Goal: Navigation & Orientation: Find specific page/section

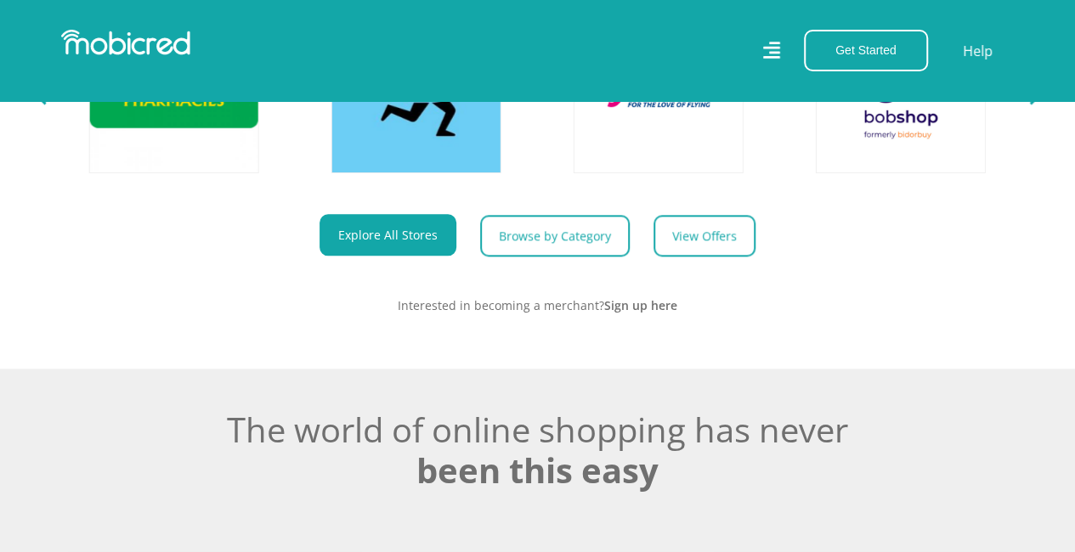
scroll to position [816, 0]
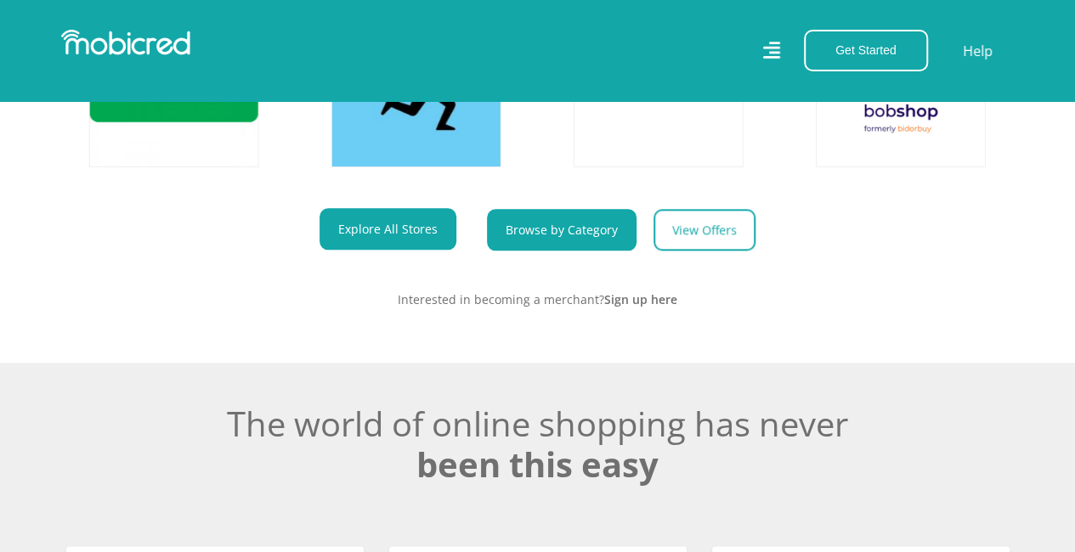
click at [545, 231] on link "Browse by Category" at bounding box center [562, 230] width 150 height 42
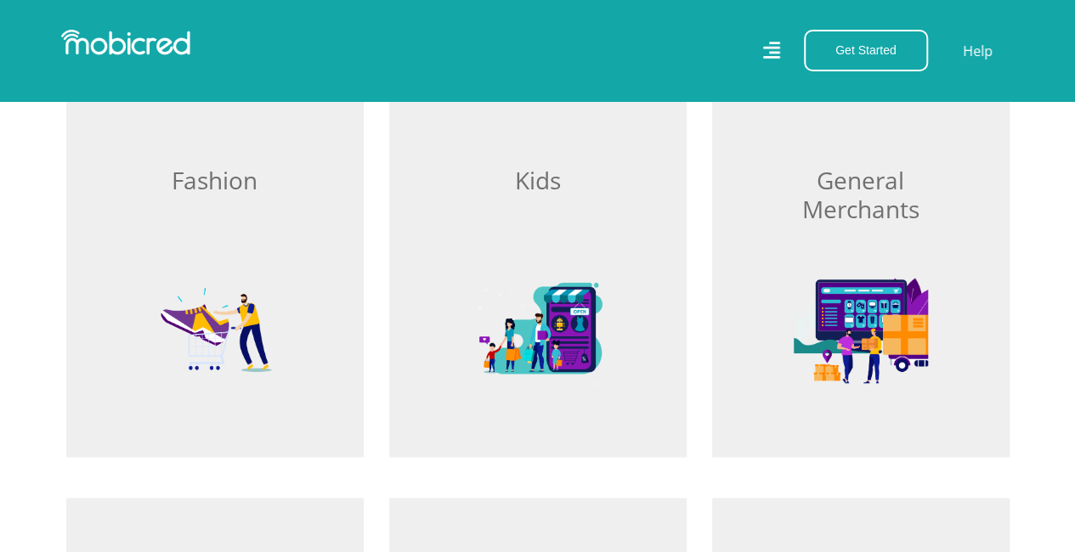
scroll to position [1088, 0]
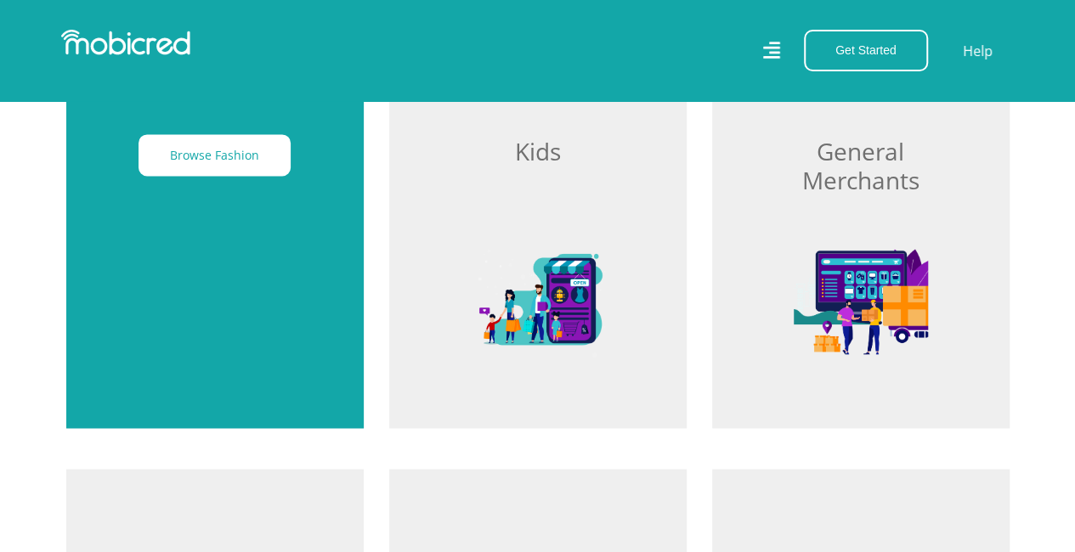
click at [212, 269] on div "Browse Fashion" at bounding box center [214, 221] width 297 height 413
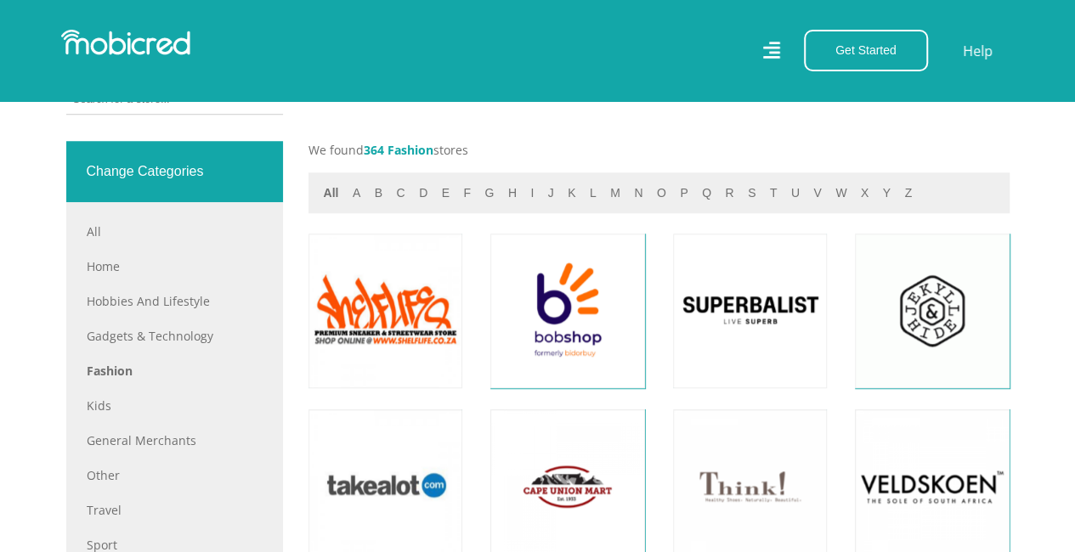
scroll to position [680, 0]
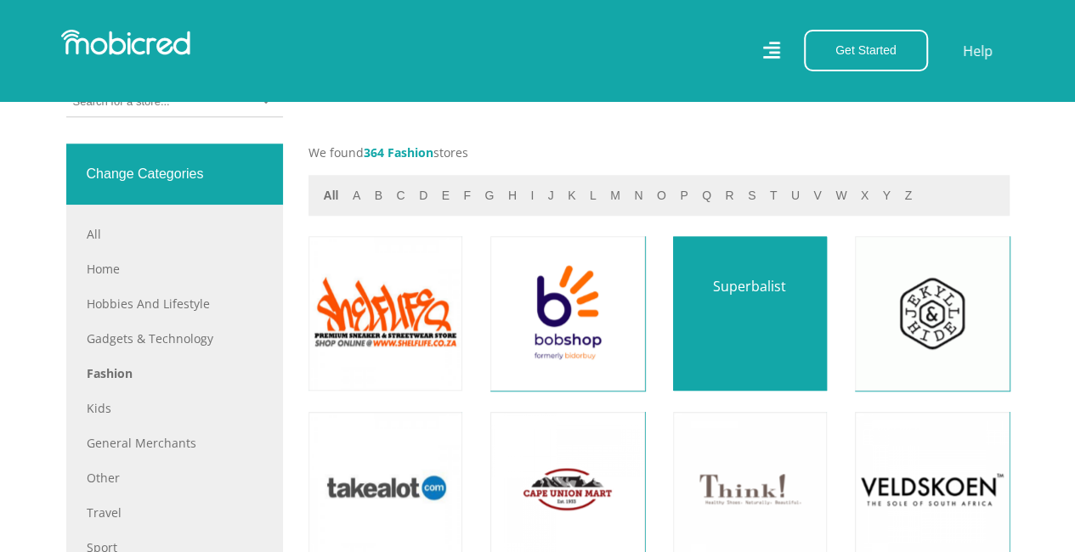
click at [740, 308] on link at bounding box center [750, 313] width 181 height 181
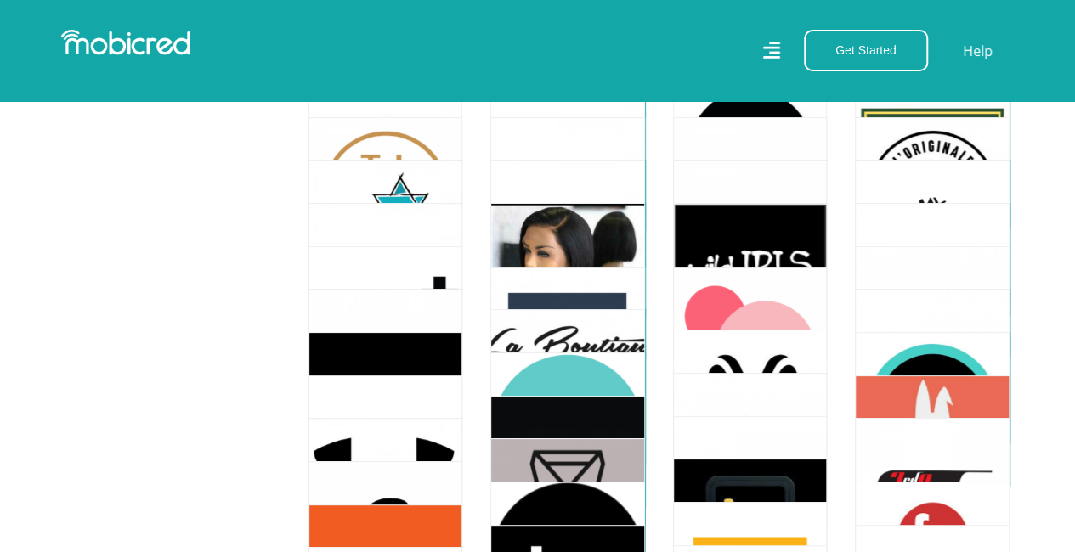
scroll to position [3162, 0]
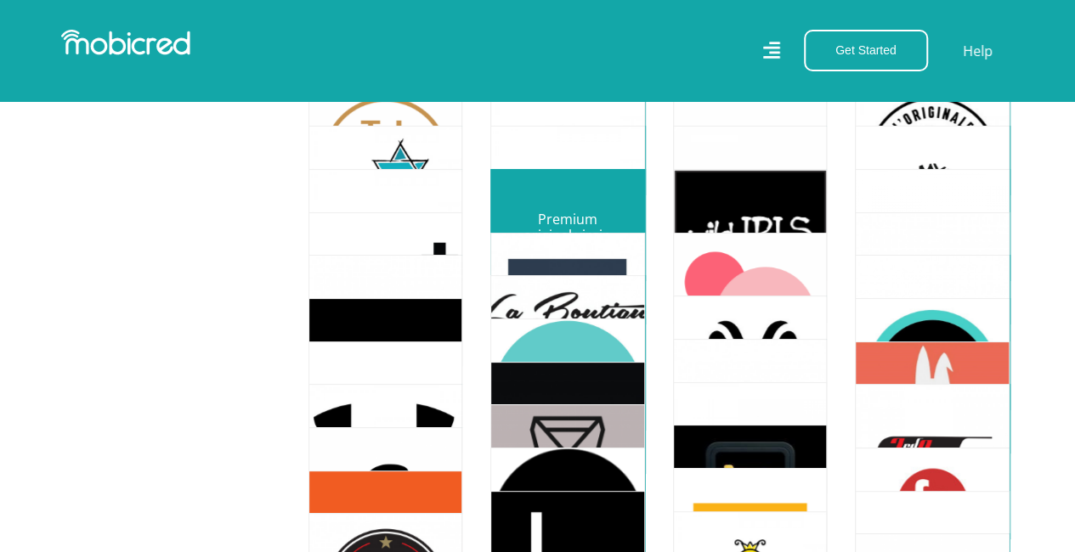
click at [556, 194] on link at bounding box center [567, 246] width 181 height 181
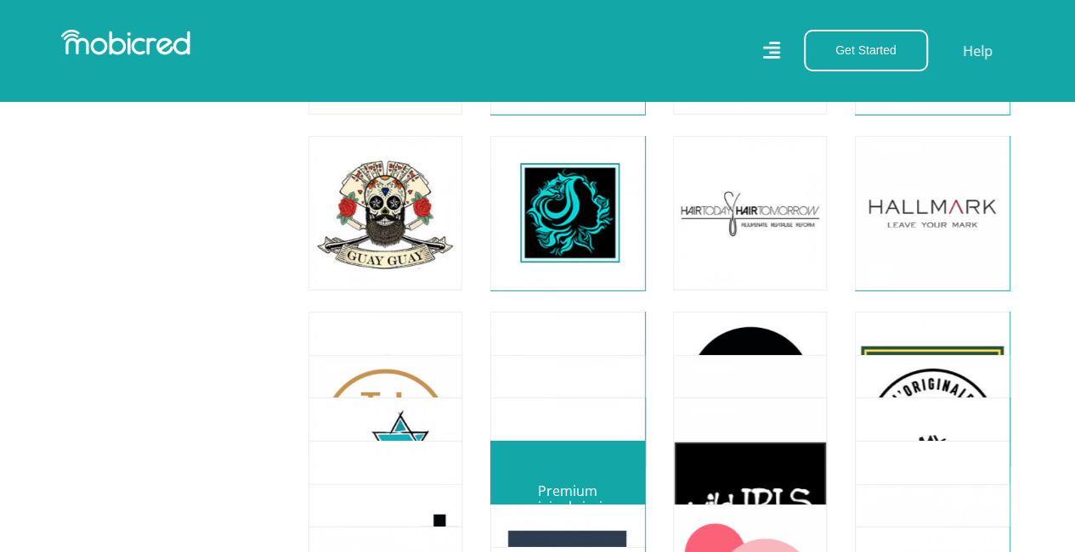
scroll to position [2924, 0]
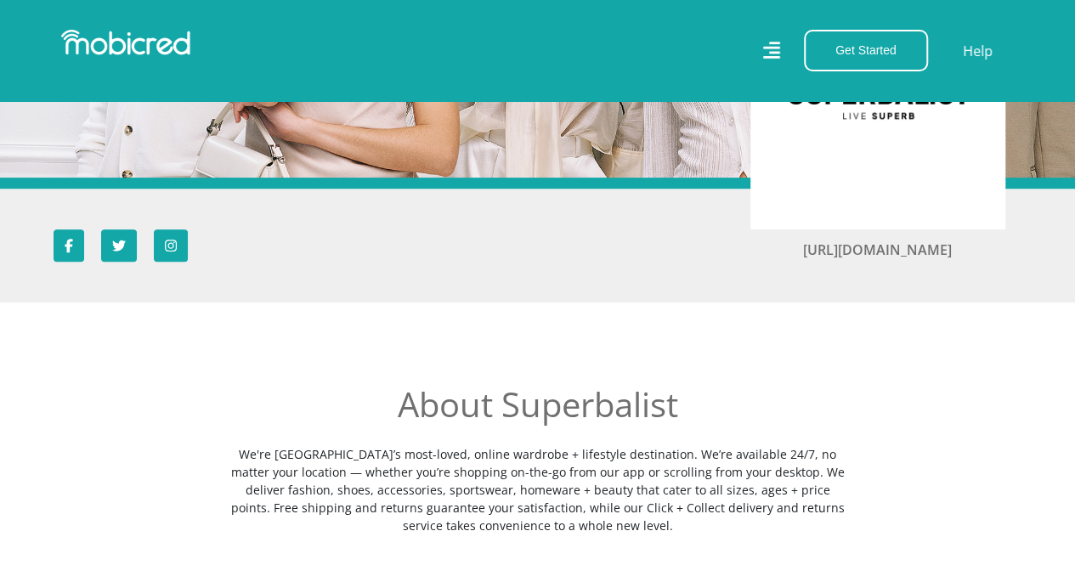
scroll to position [204, 0]
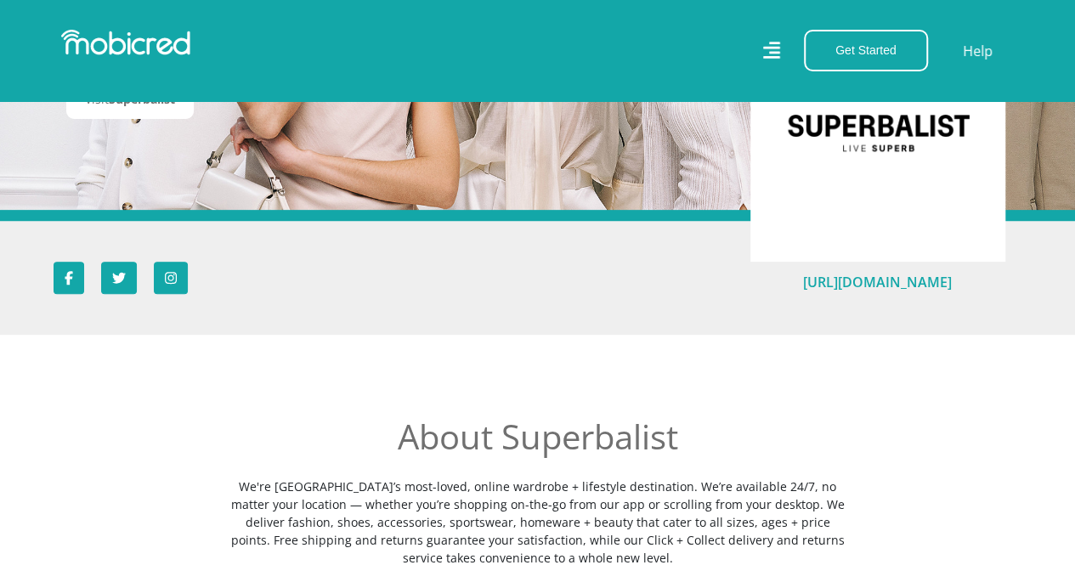
click at [874, 278] on link "https://superbalist.com/" at bounding box center [877, 282] width 149 height 19
